Goal: Find specific page/section: Find specific page/section

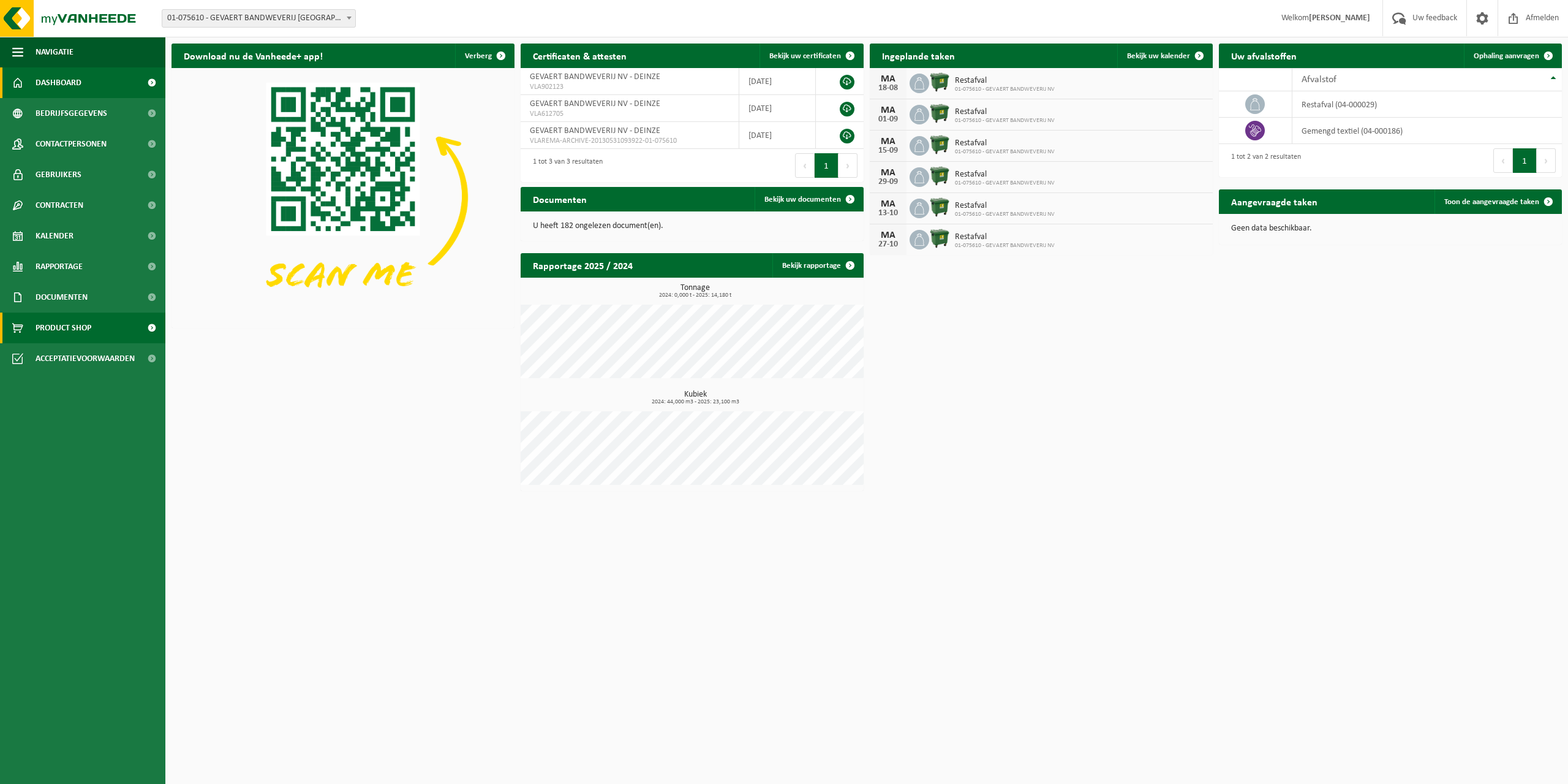
click at [73, 324] on span "Product Shop" at bounding box center [63, 328] width 56 height 30
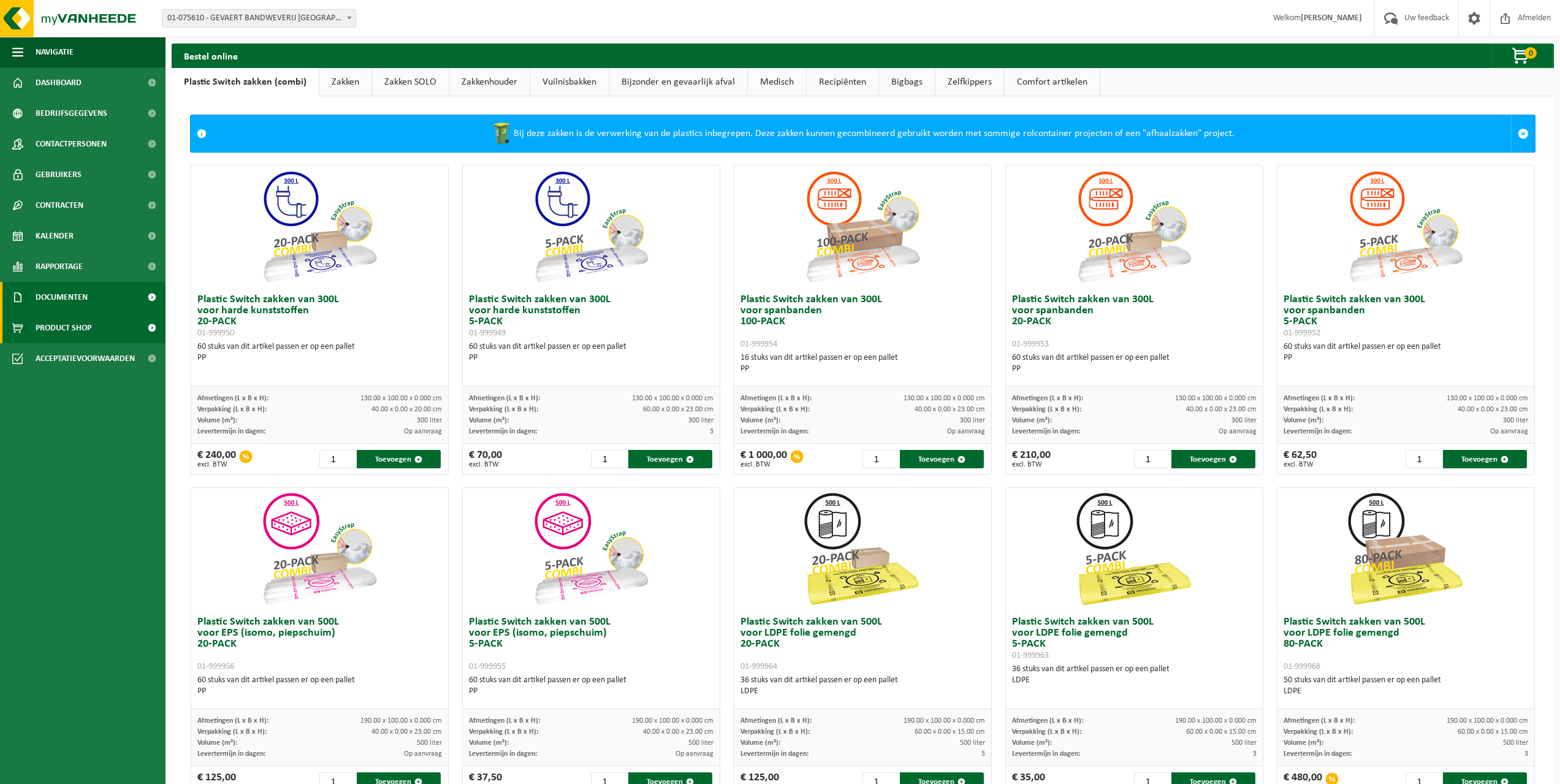
click at [89, 303] on link "Documenten" at bounding box center [82, 297] width 166 height 30
click at [78, 332] on link "Facturen" at bounding box center [82, 328] width 159 height 24
